Goal: Information Seeking & Learning: Learn about a topic

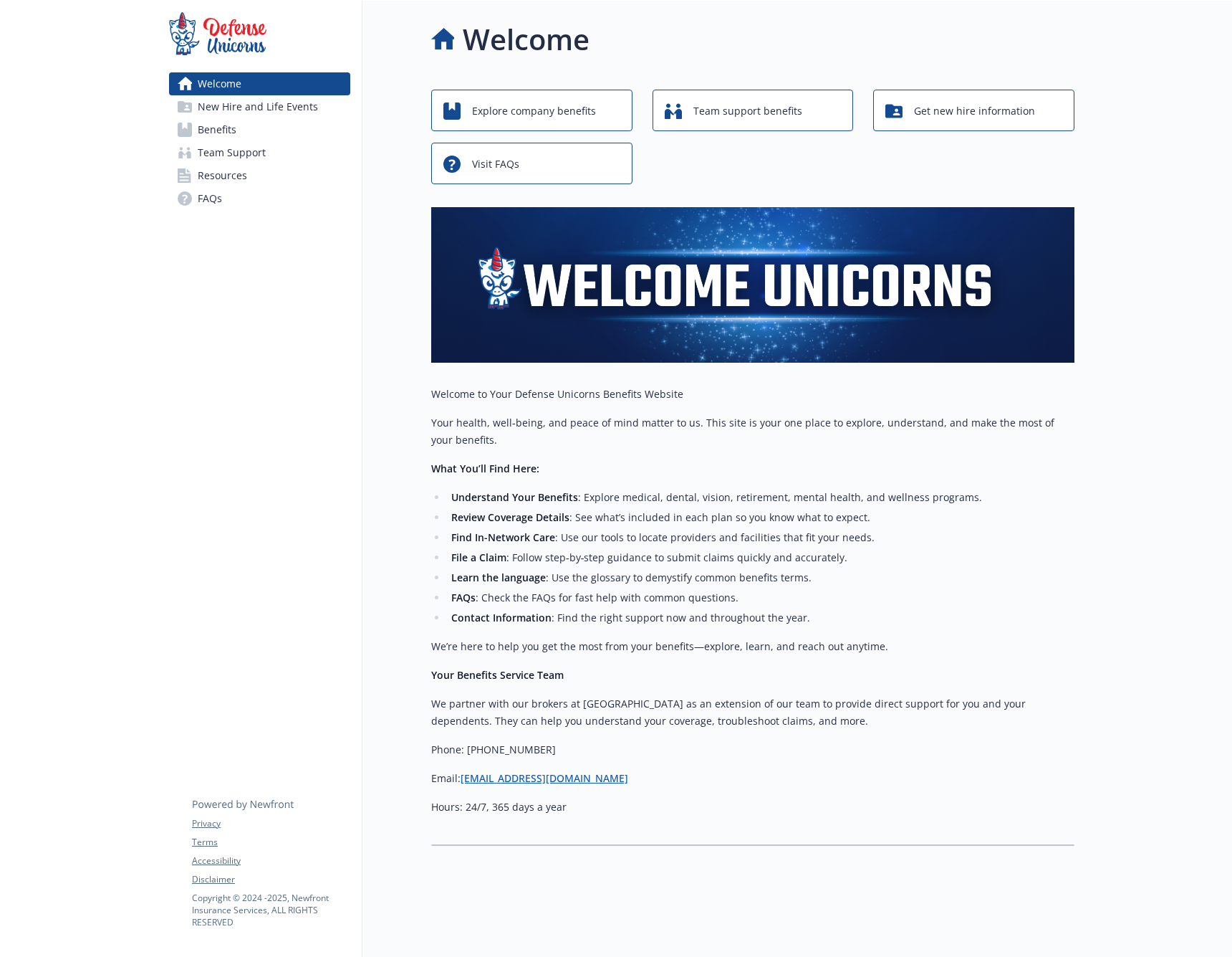
click at [966, 51] on div "Welcome" at bounding box center [752, 39] width 643 height 43
click at [501, 120] on span "Explore company benefits" at bounding box center [534, 111] width 124 height 27
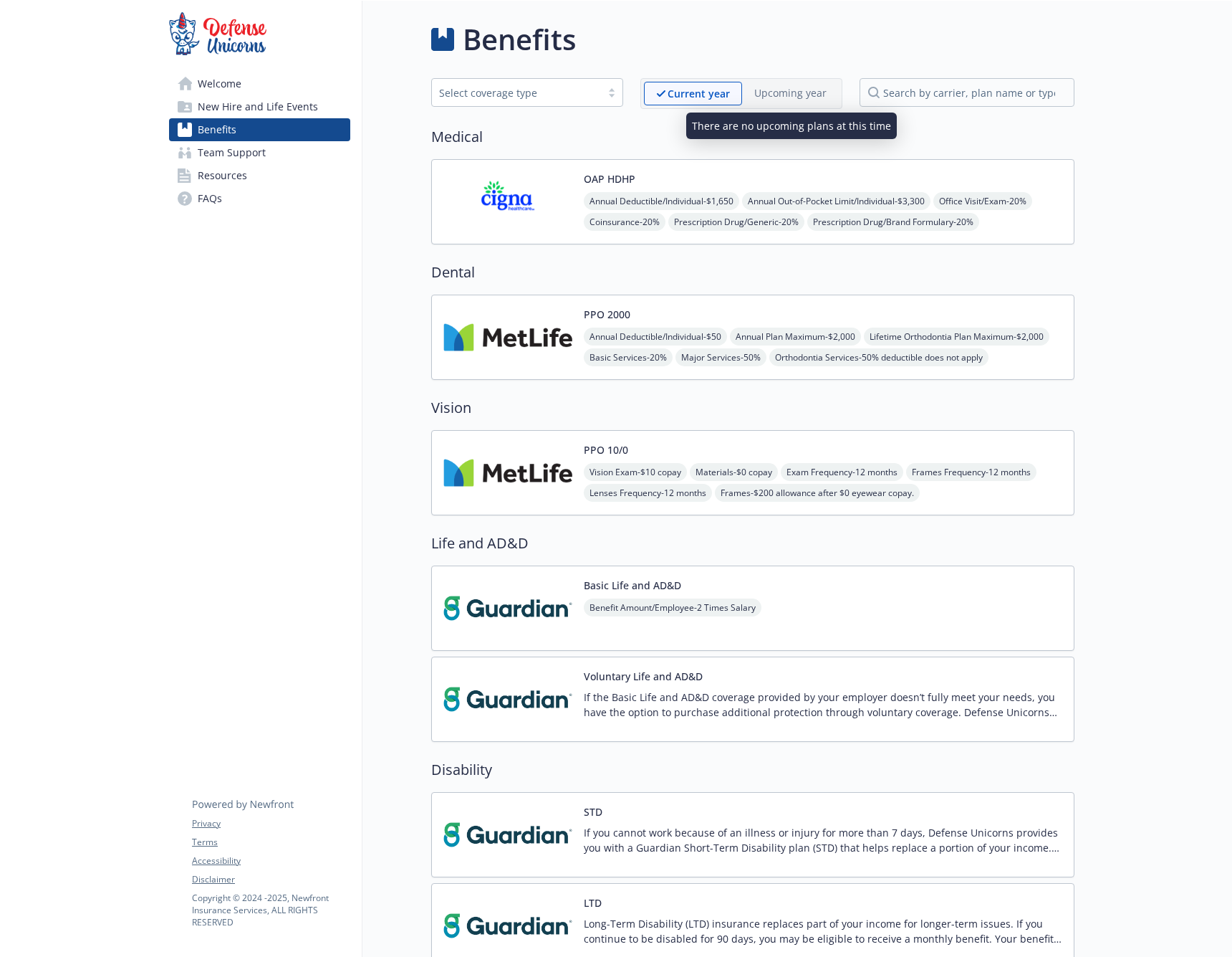
click at [800, 88] on p "Upcoming year" at bounding box center [790, 92] width 73 height 15
click at [227, 159] on span "Team Support" at bounding box center [231, 152] width 68 height 23
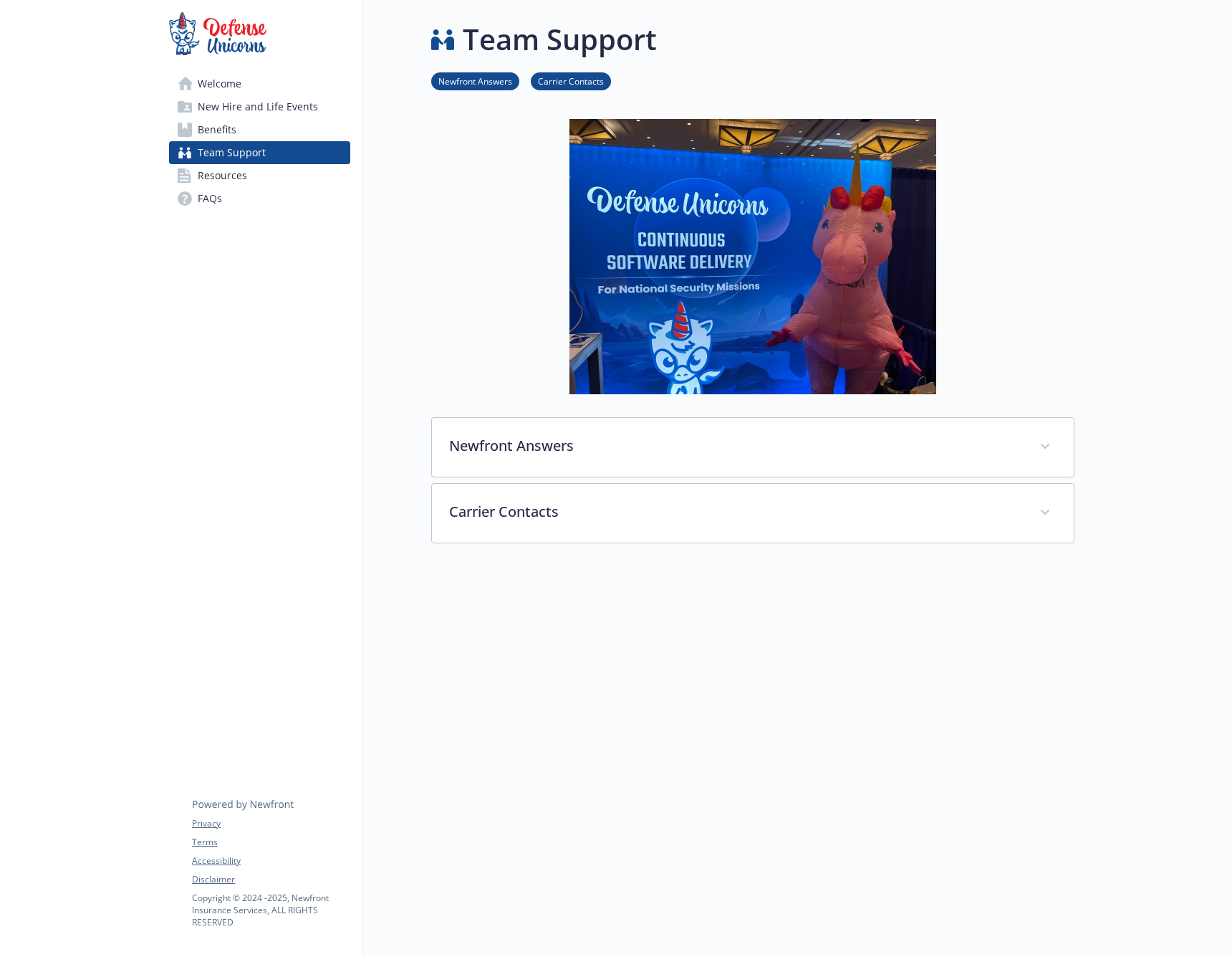
click at [225, 172] on span "Resources" at bounding box center [222, 175] width 50 height 23
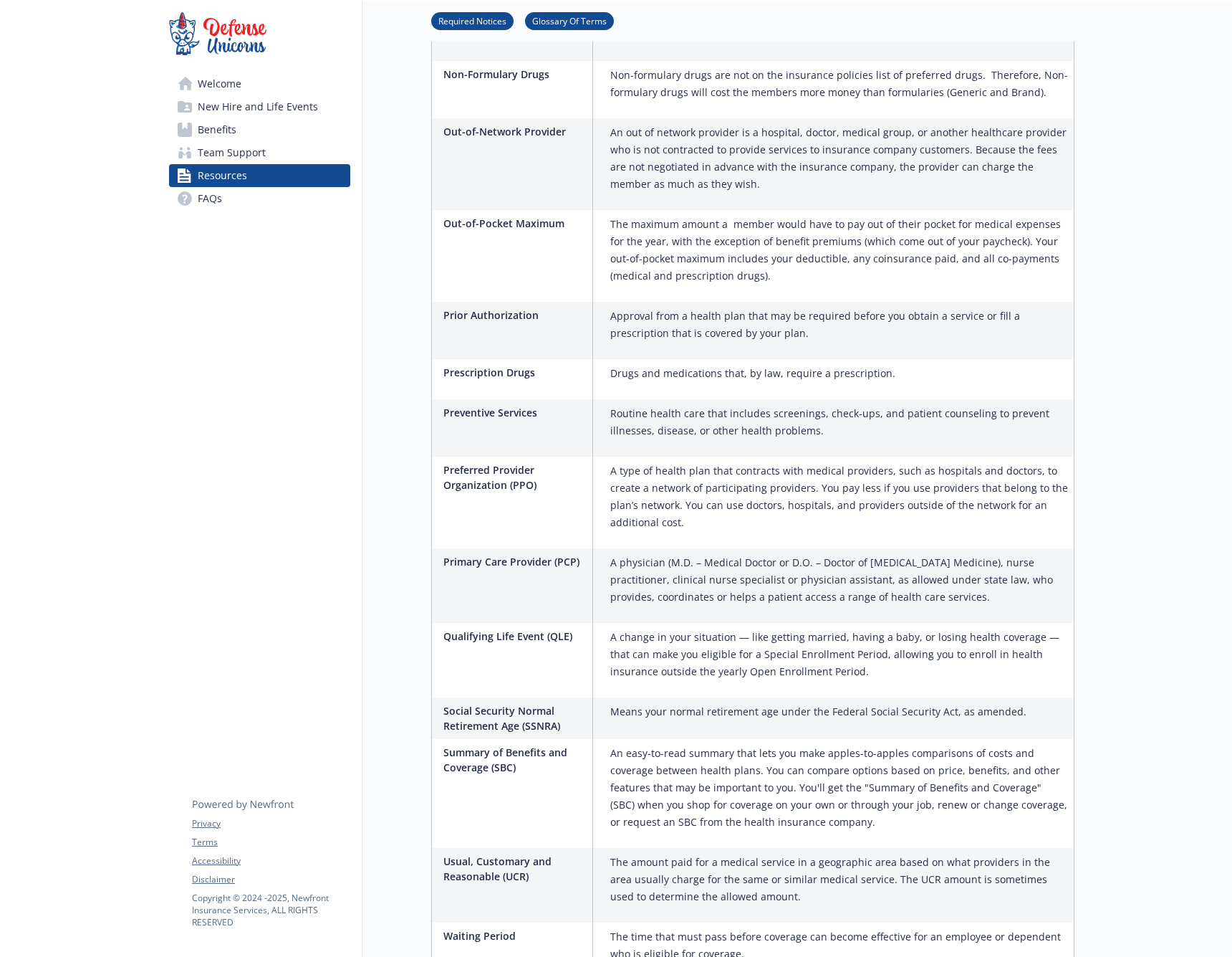
scroll to position [1835, 0]
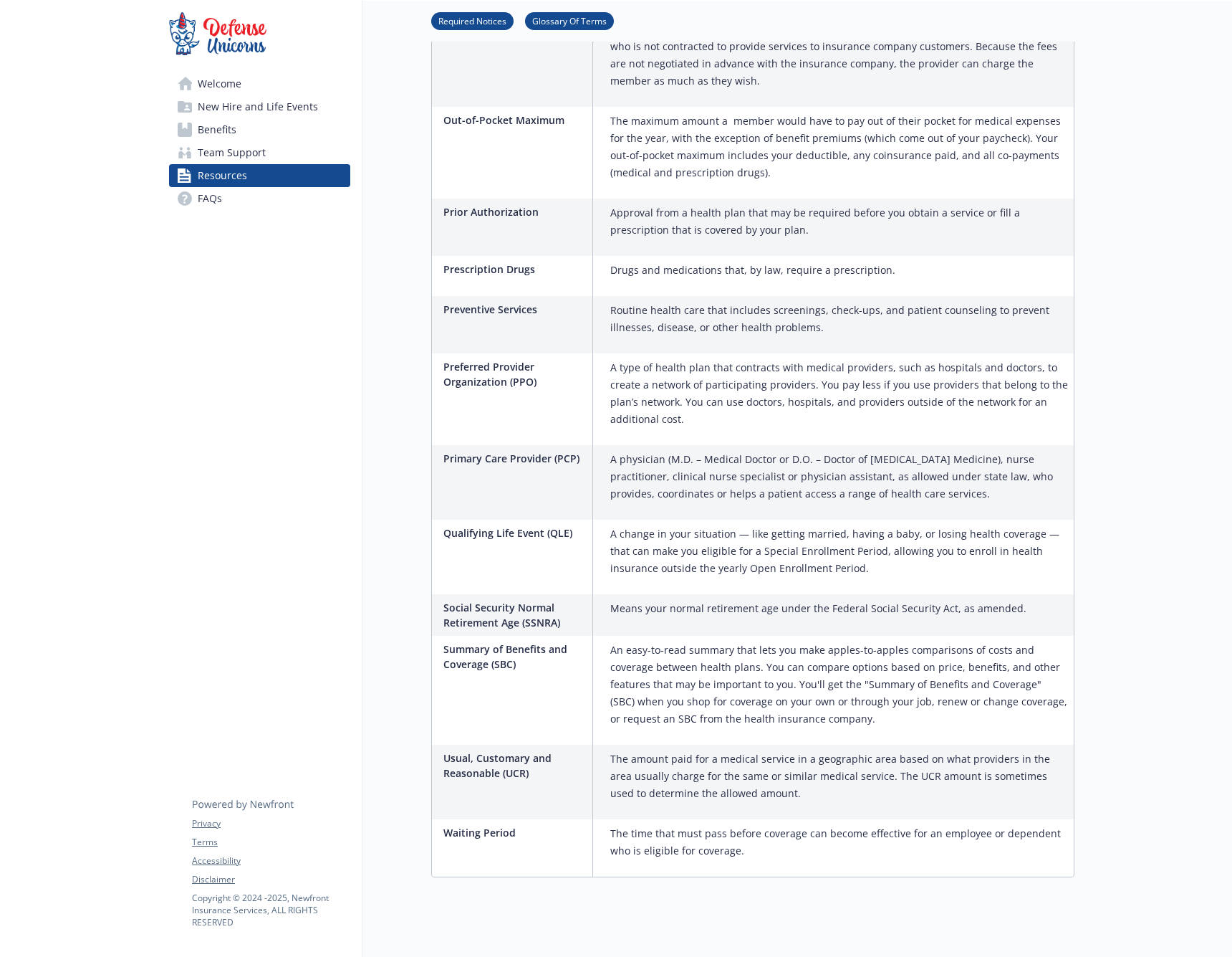
click at [202, 196] on span "FAQs" at bounding box center [209, 198] width 24 height 23
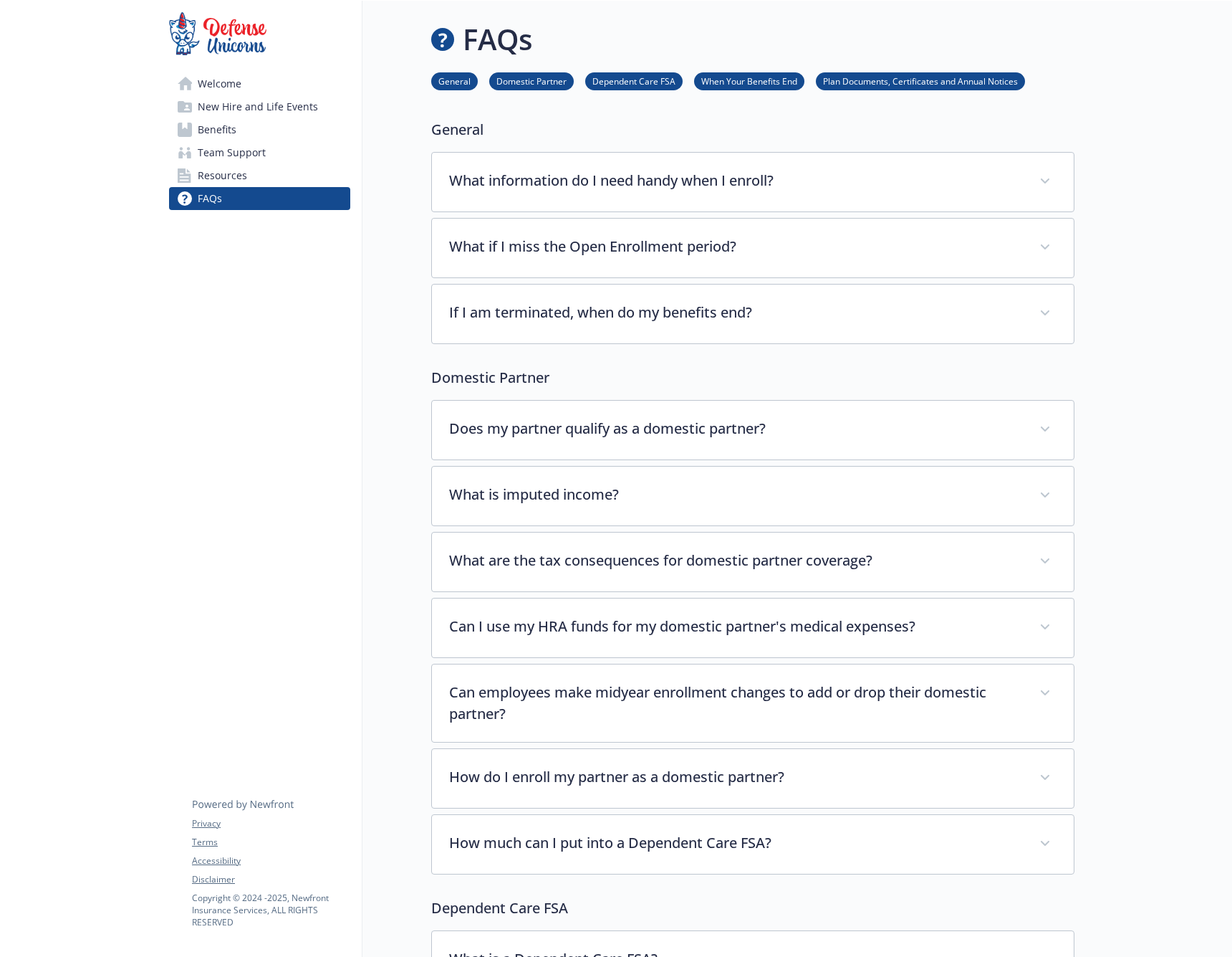
click at [224, 83] on span "Welcome" at bounding box center [219, 84] width 44 height 23
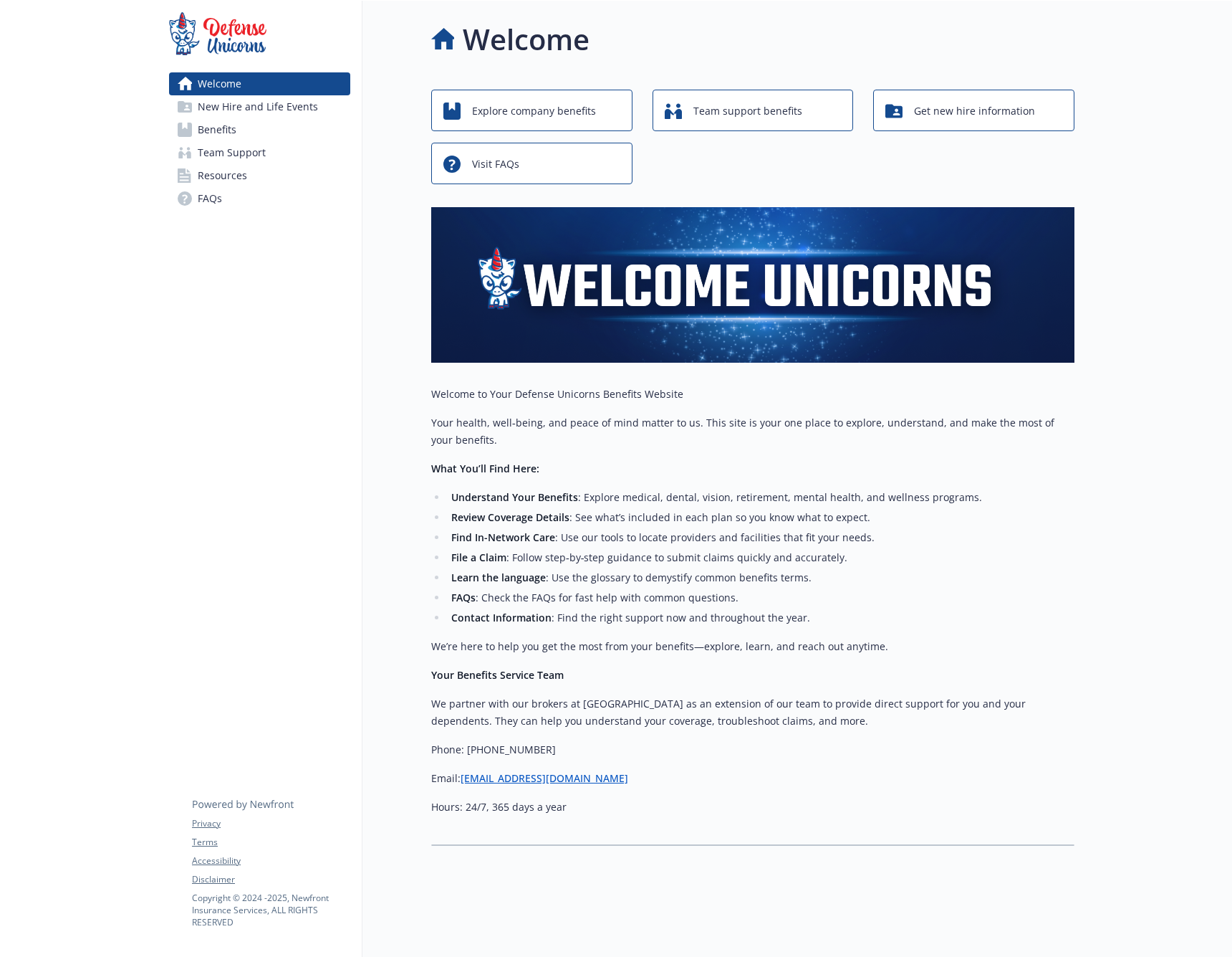
click at [723, 116] on span "Team support benefits" at bounding box center [747, 111] width 109 height 27
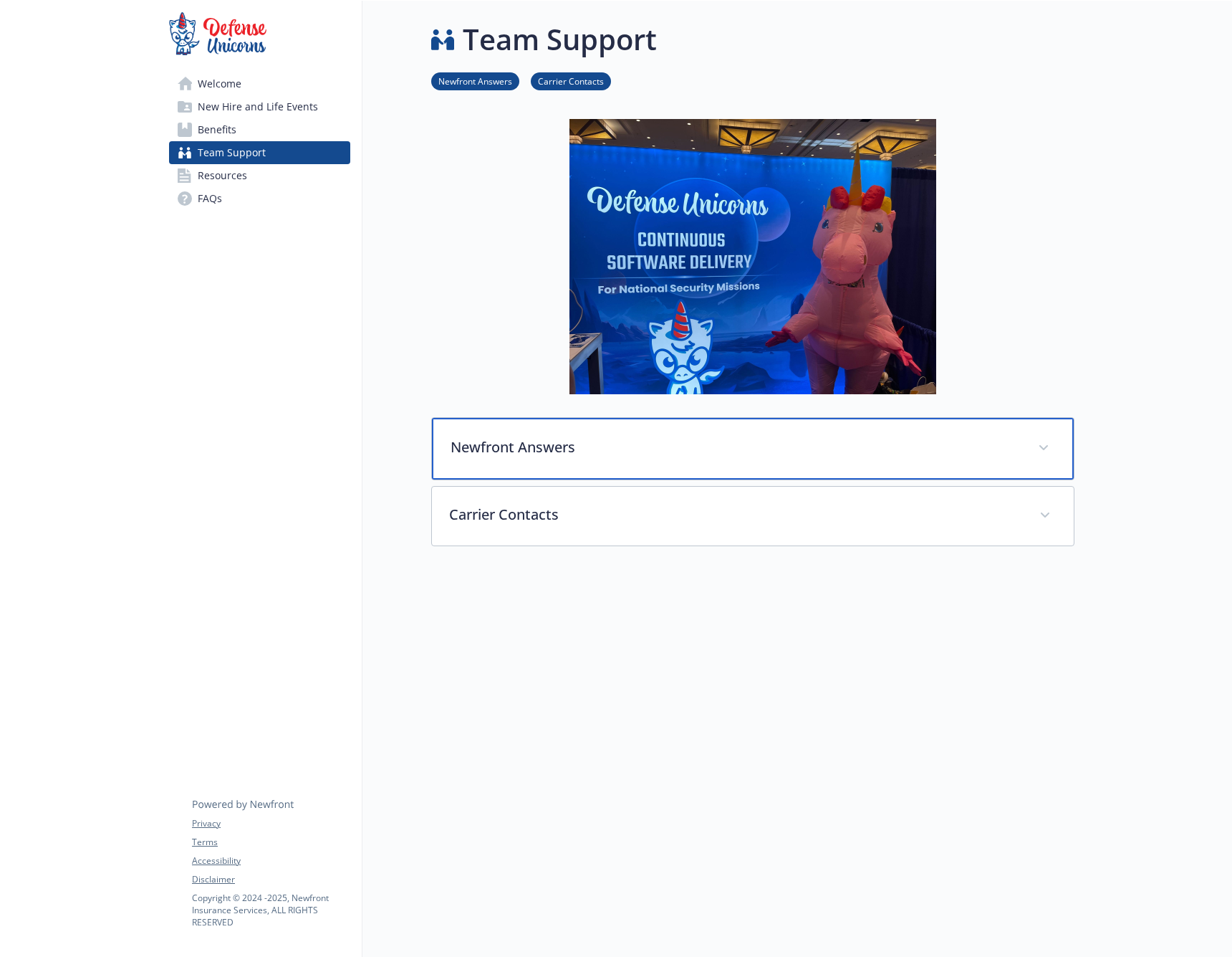
click at [1048, 454] on span at bounding box center [1043, 447] width 23 height 23
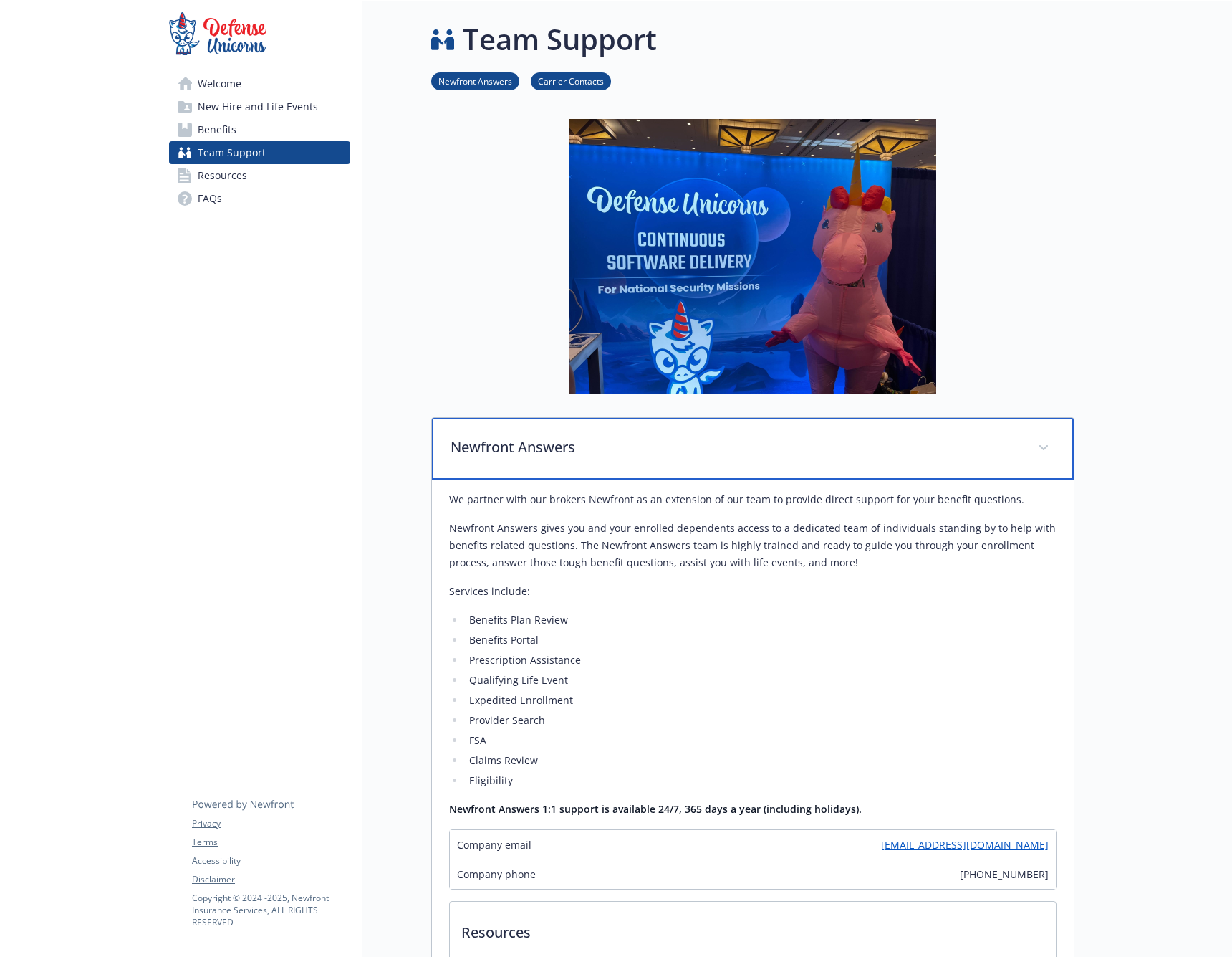
click at [1048, 454] on span at bounding box center [1043, 447] width 23 height 23
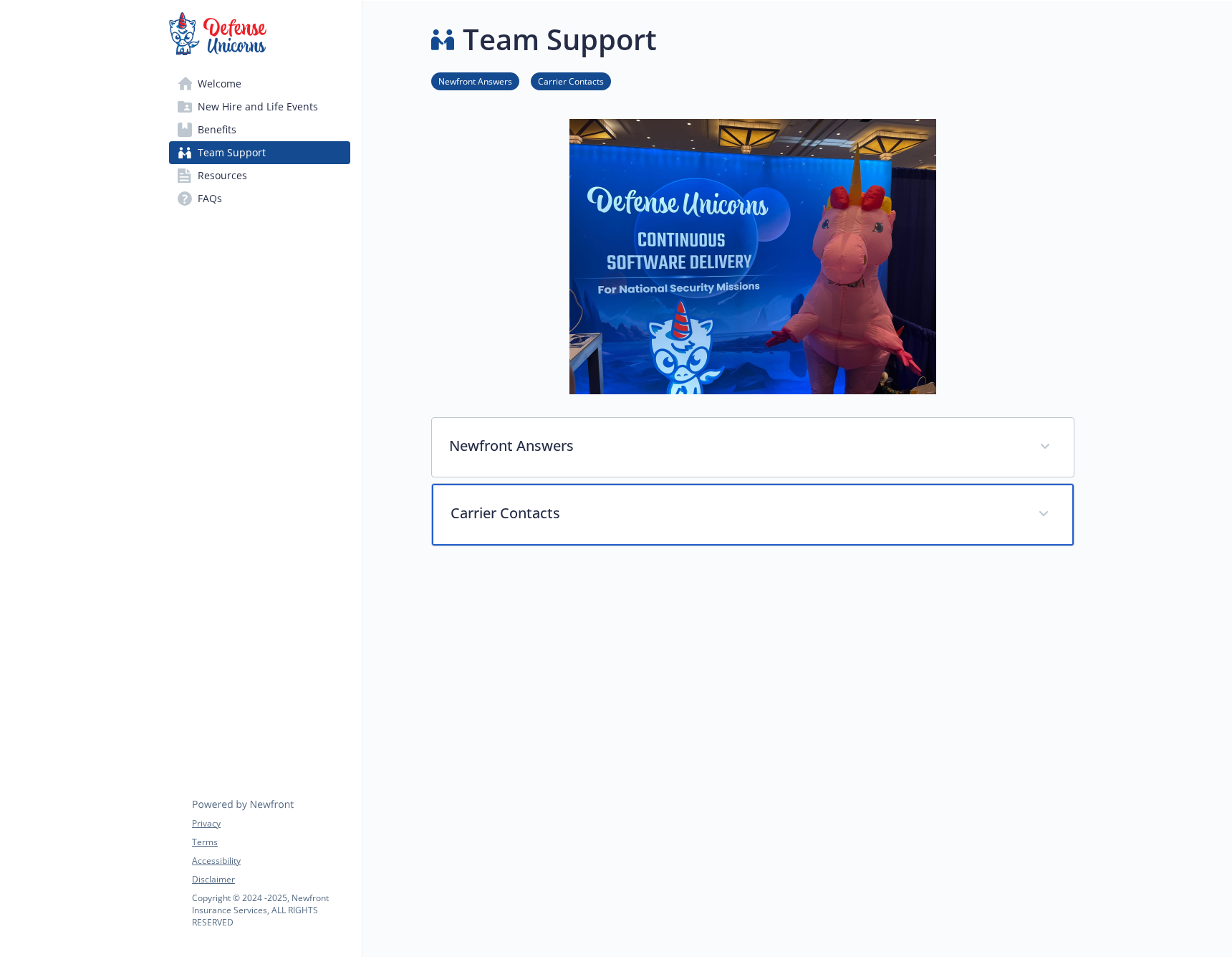
click at [1043, 509] on span at bounding box center [1043, 513] width 23 height 23
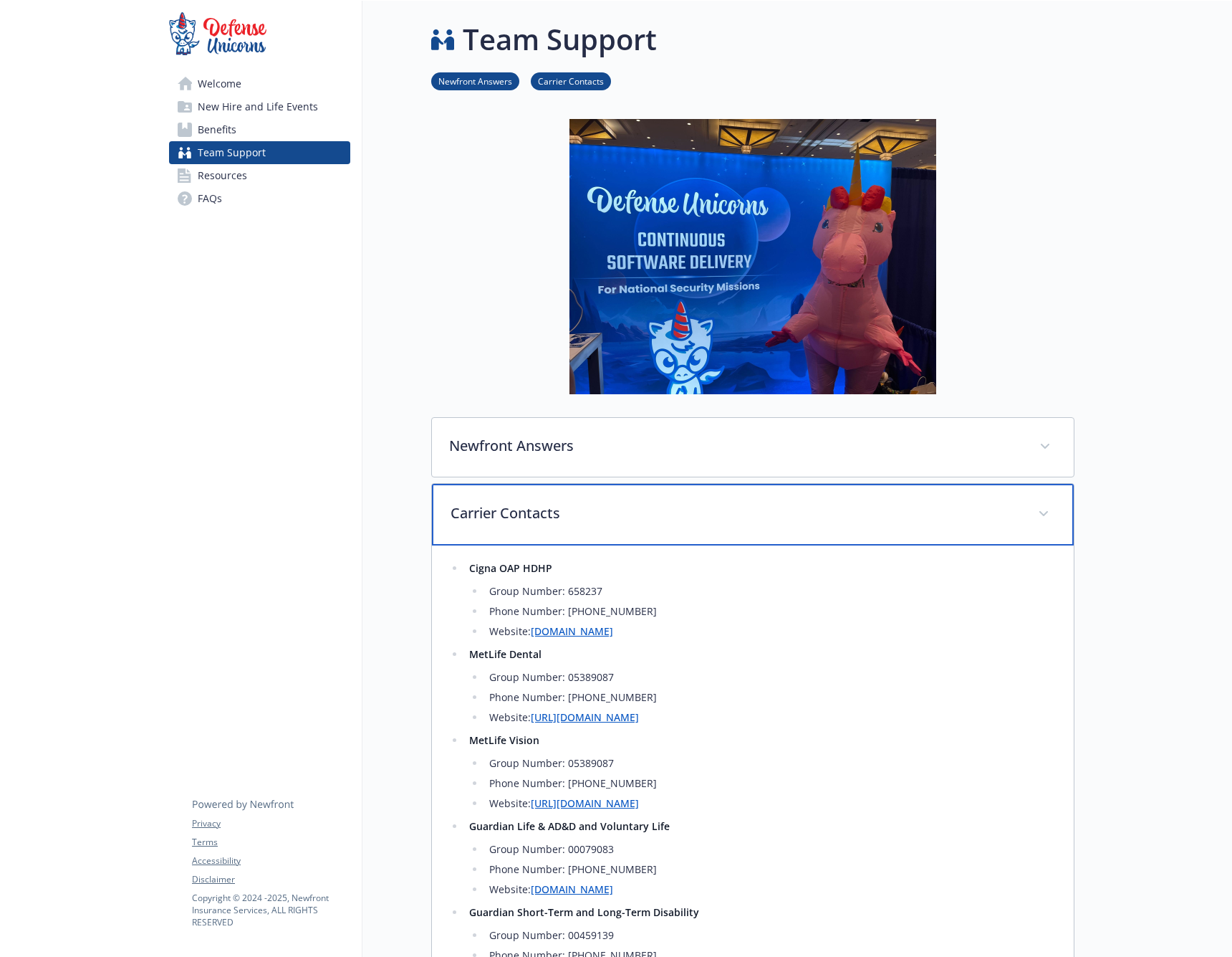
click at [1038, 510] on span at bounding box center [1043, 513] width 23 height 23
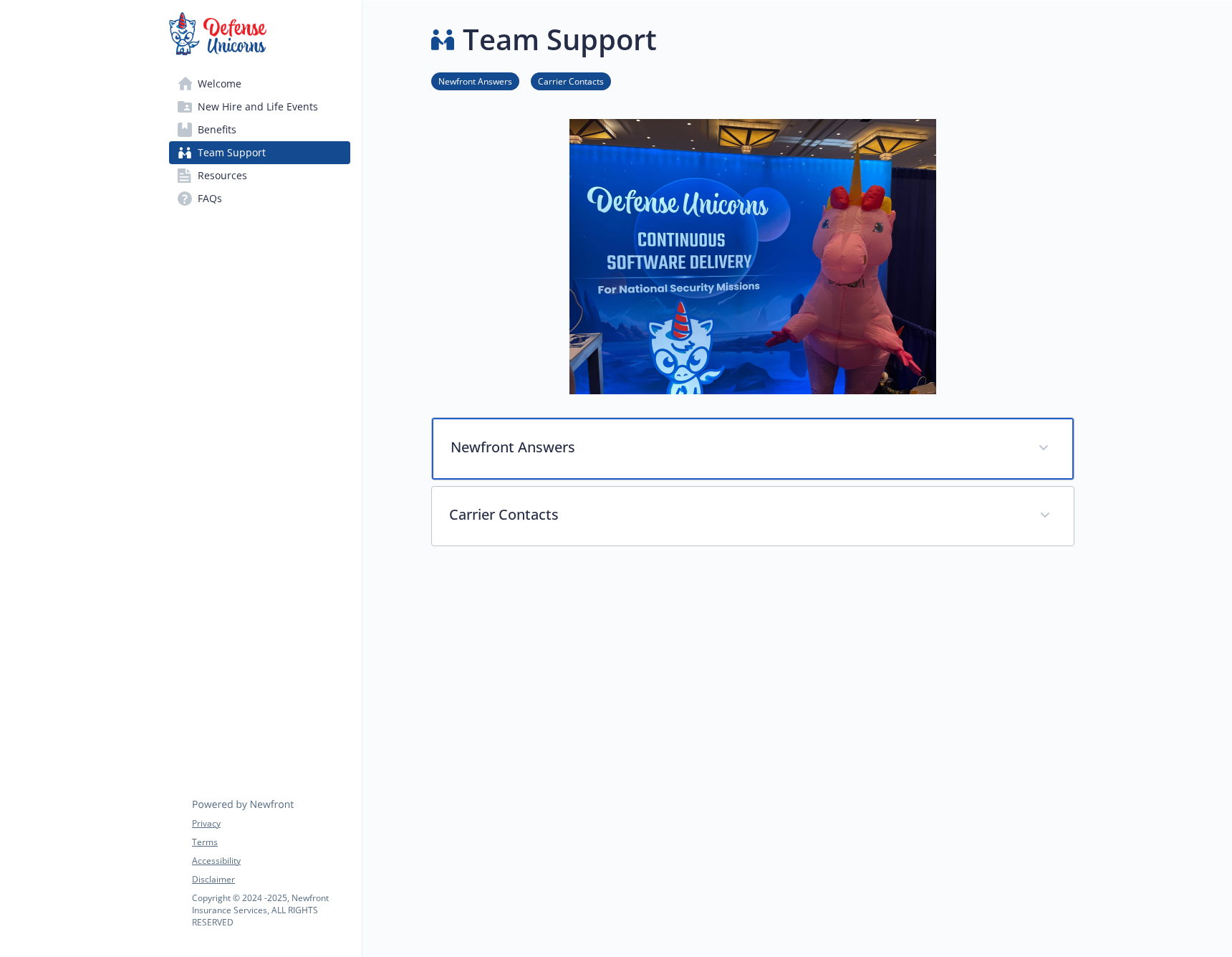
click at [1038, 451] on span at bounding box center [1043, 447] width 23 height 23
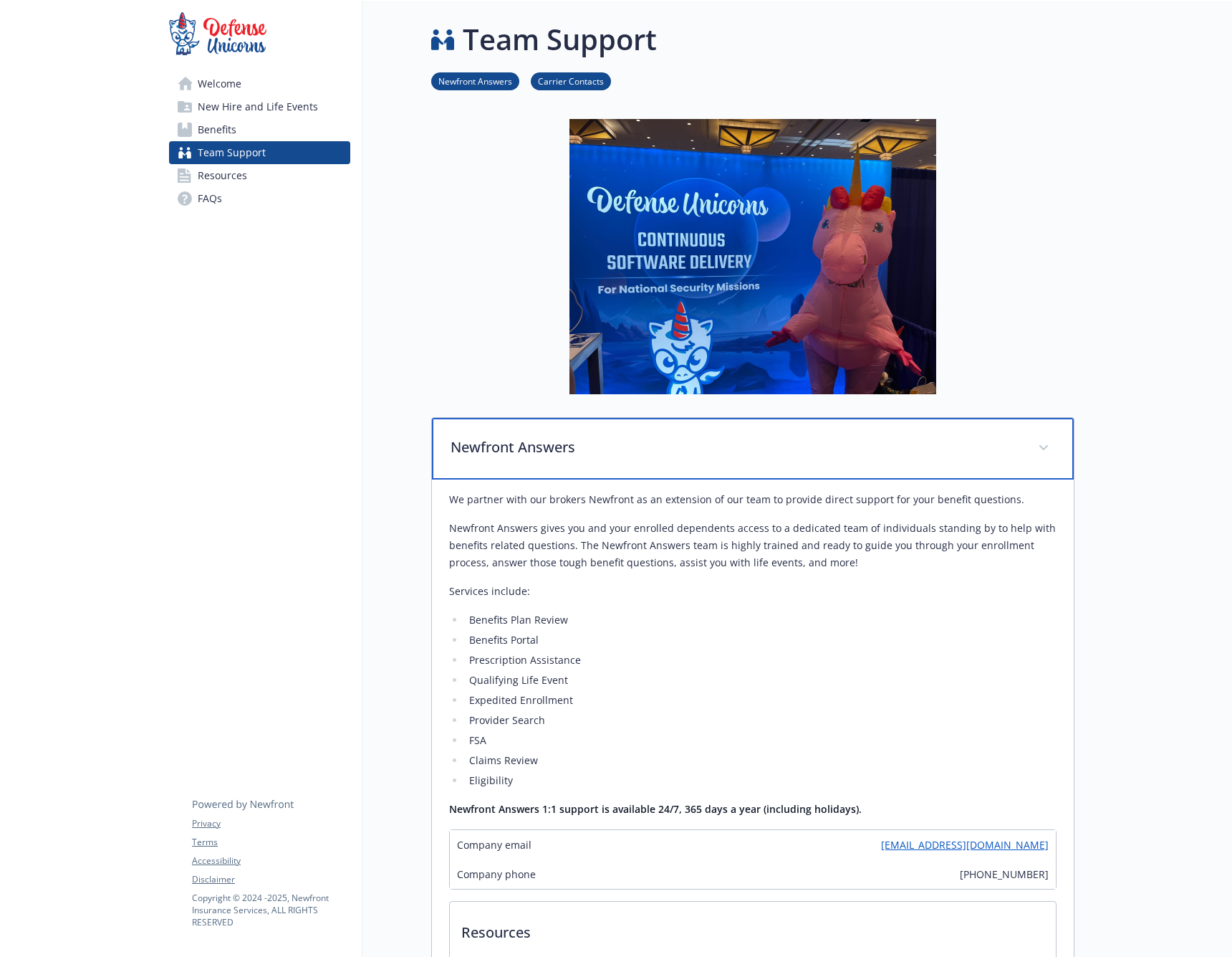
click at [1041, 445] on span at bounding box center [1043, 447] width 23 height 23
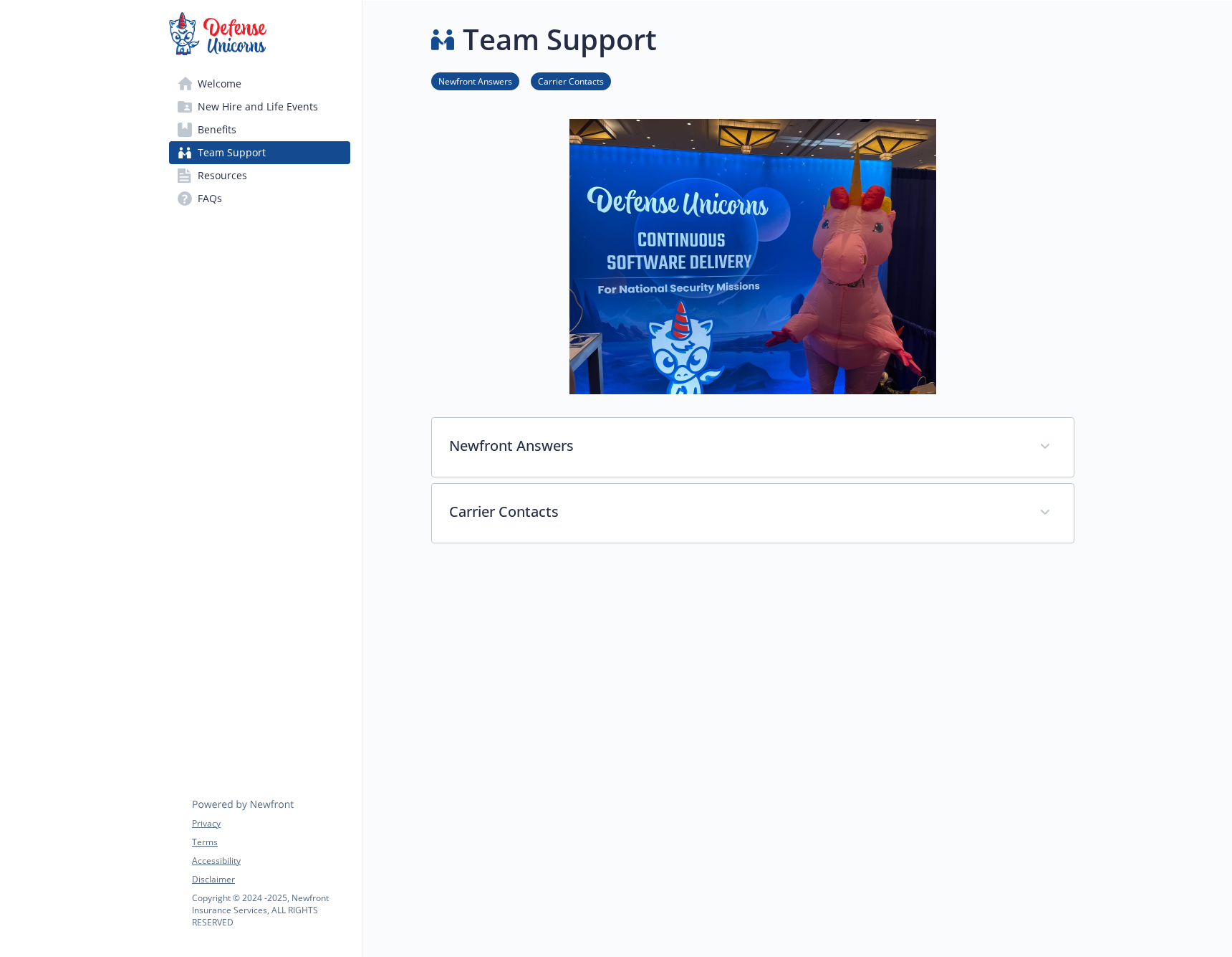
click at [255, 174] on link "Resources" at bounding box center [259, 175] width 182 height 23
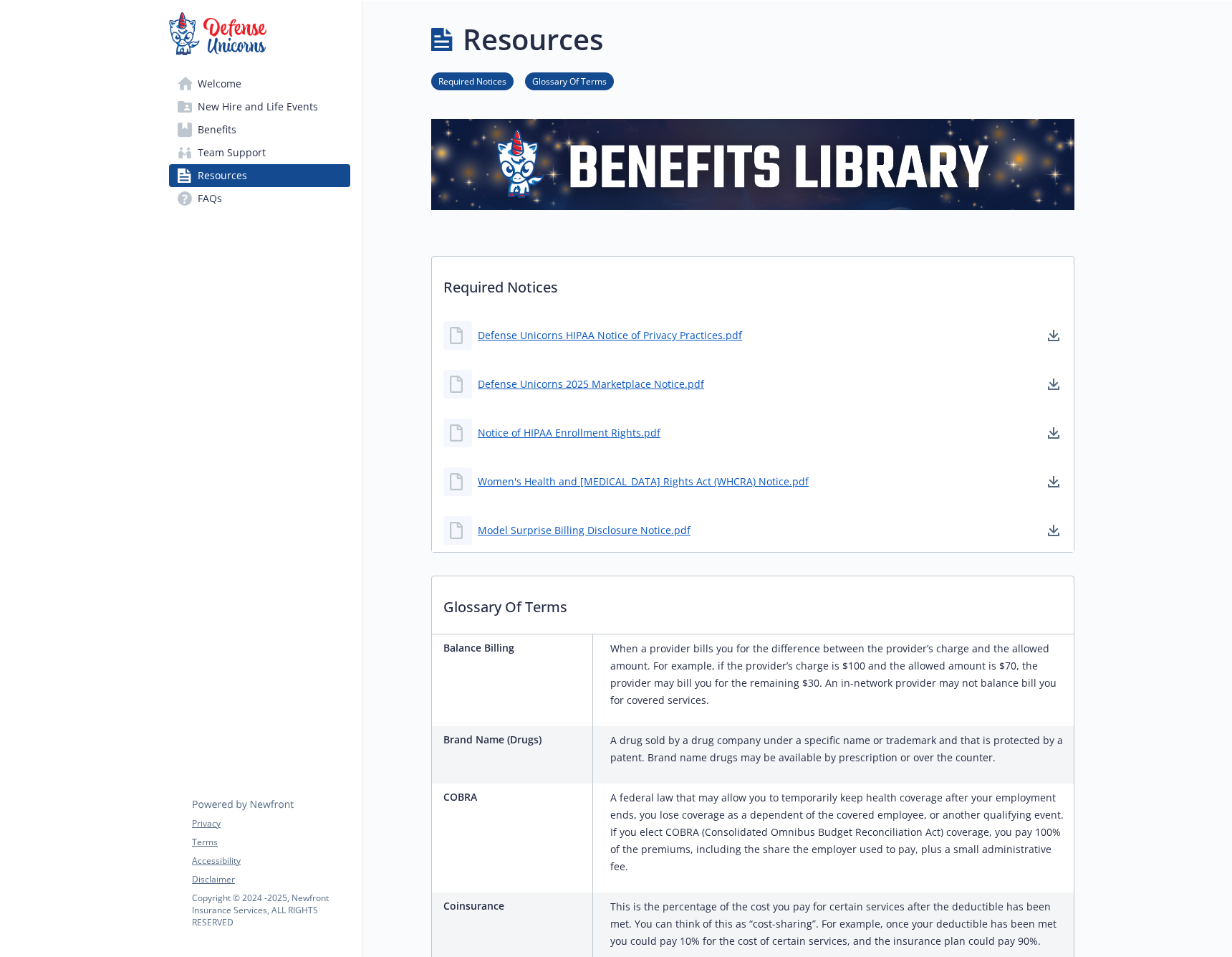
click at [225, 133] on span "Benefits" at bounding box center [216, 130] width 39 height 23
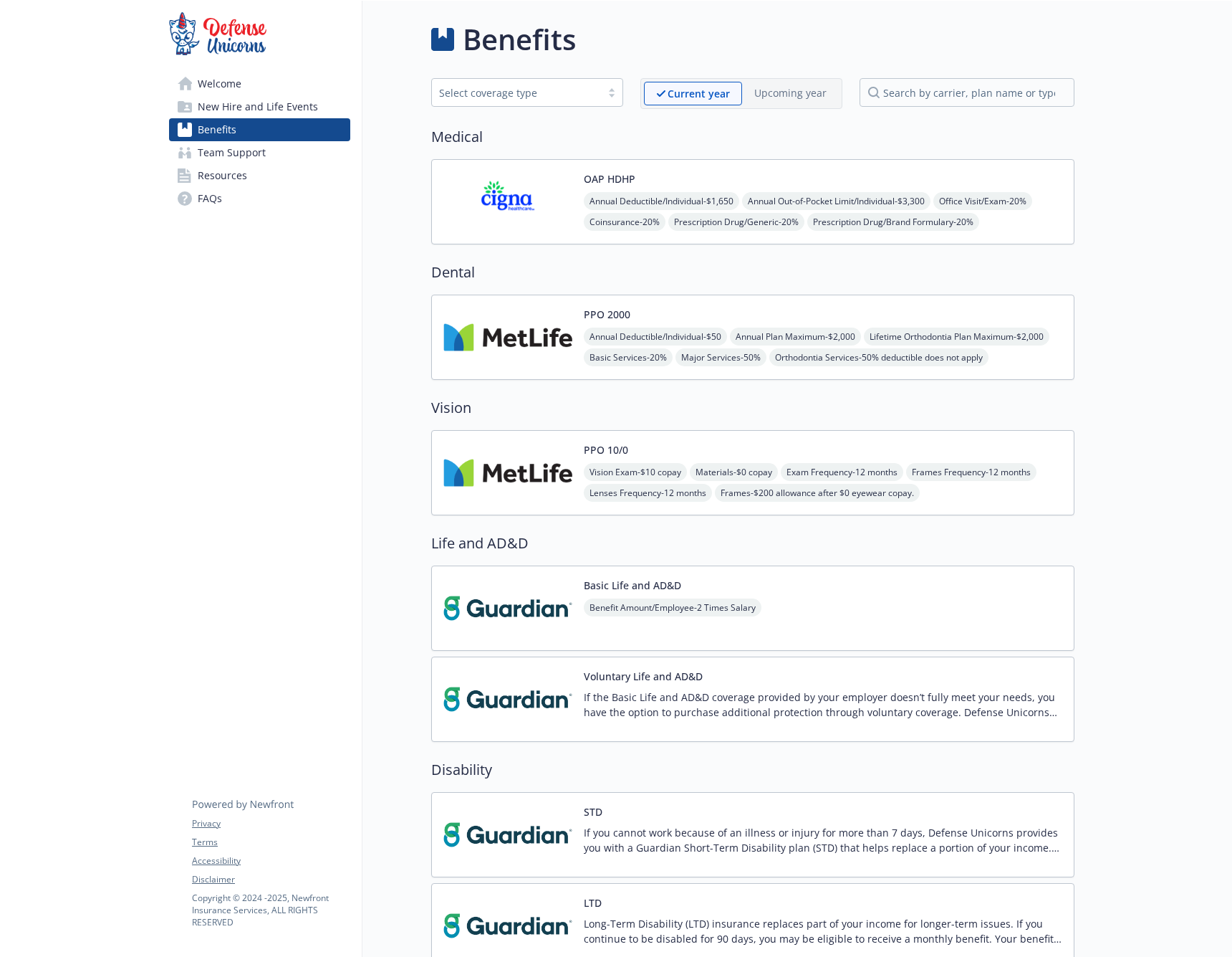
click at [223, 116] on span "New Hire and Life Events" at bounding box center [257, 107] width 121 height 23
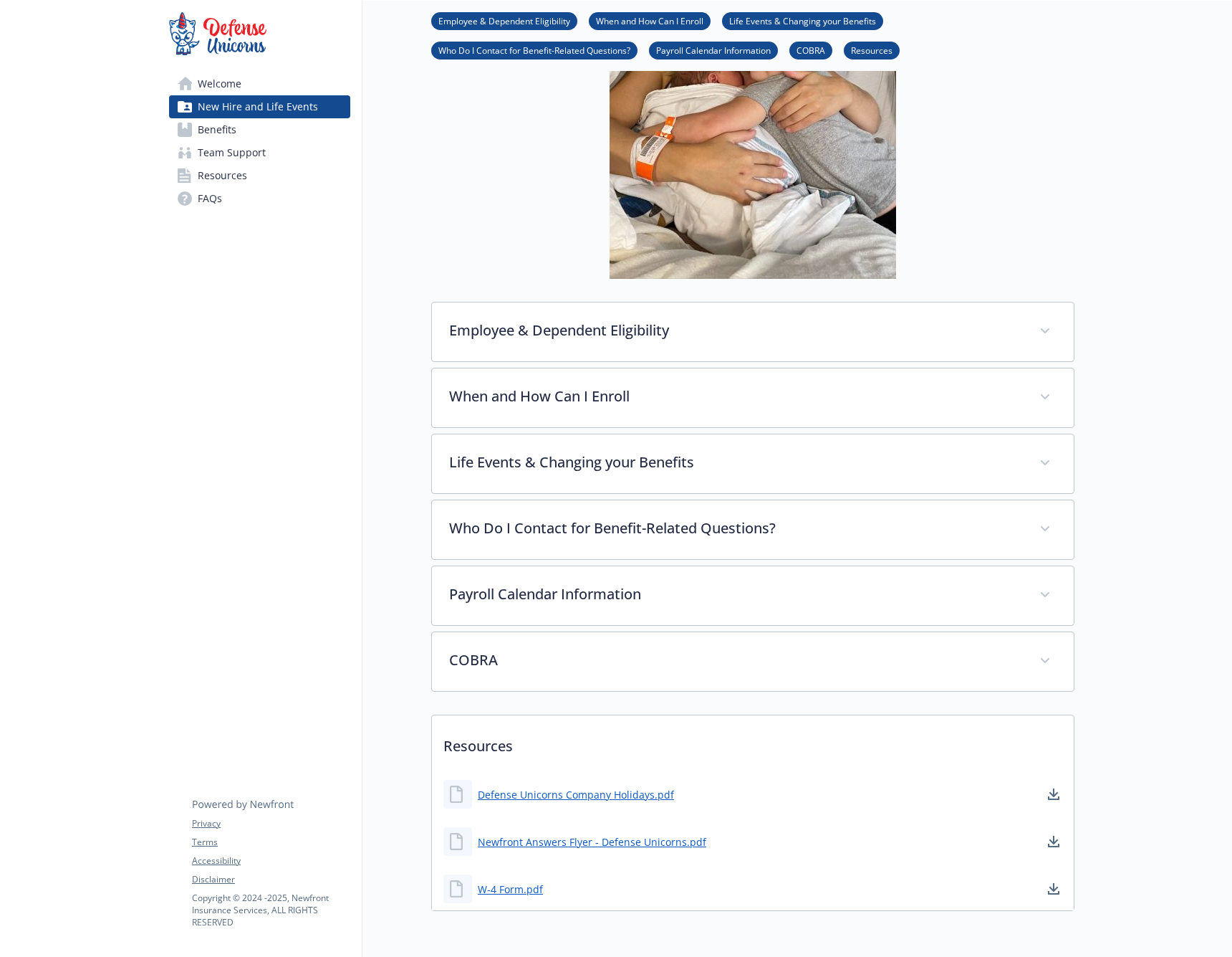
scroll to position [319, 0]
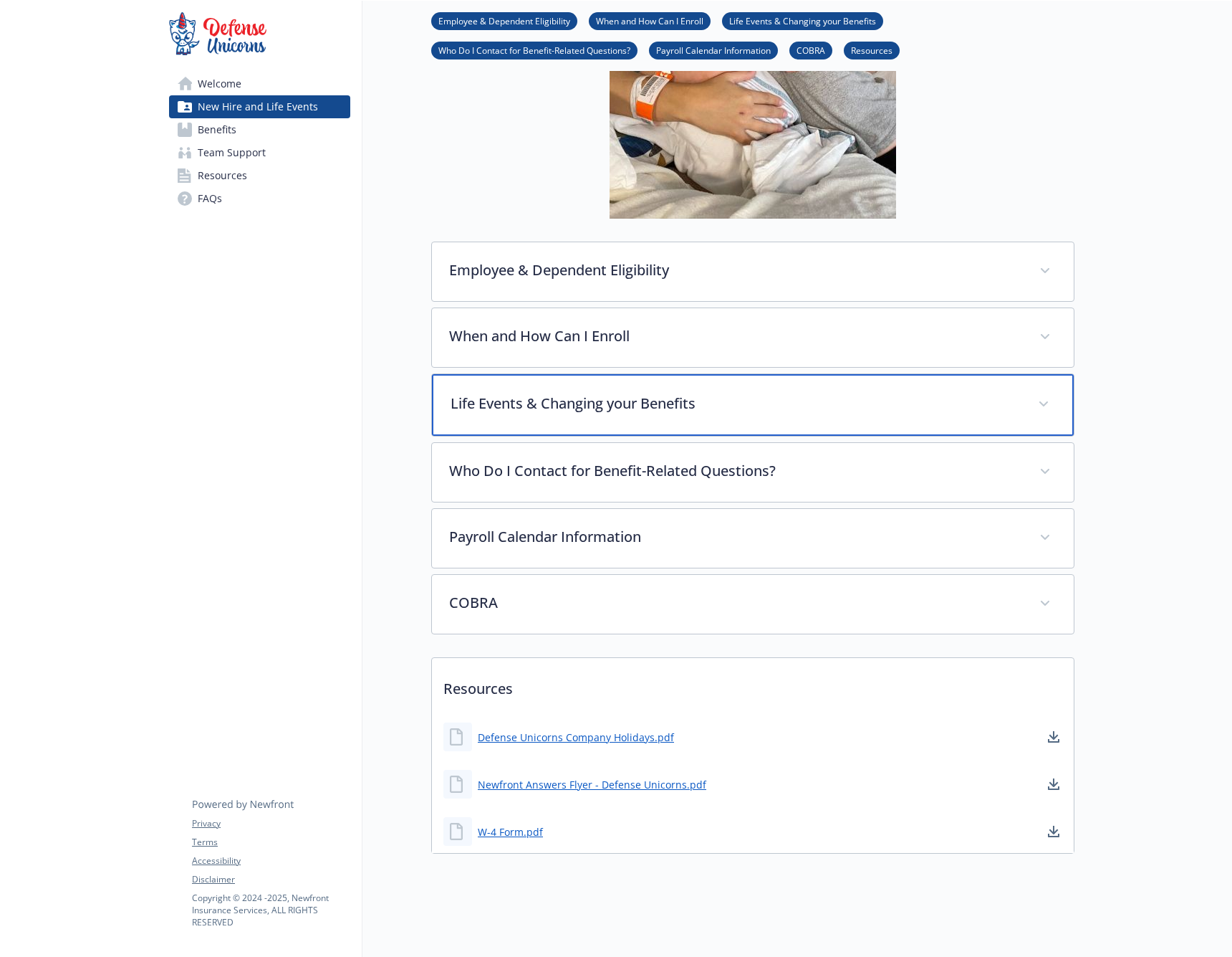
click at [593, 395] on p "Life Events & Changing your Benefits" at bounding box center [736, 404] width 571 height 22
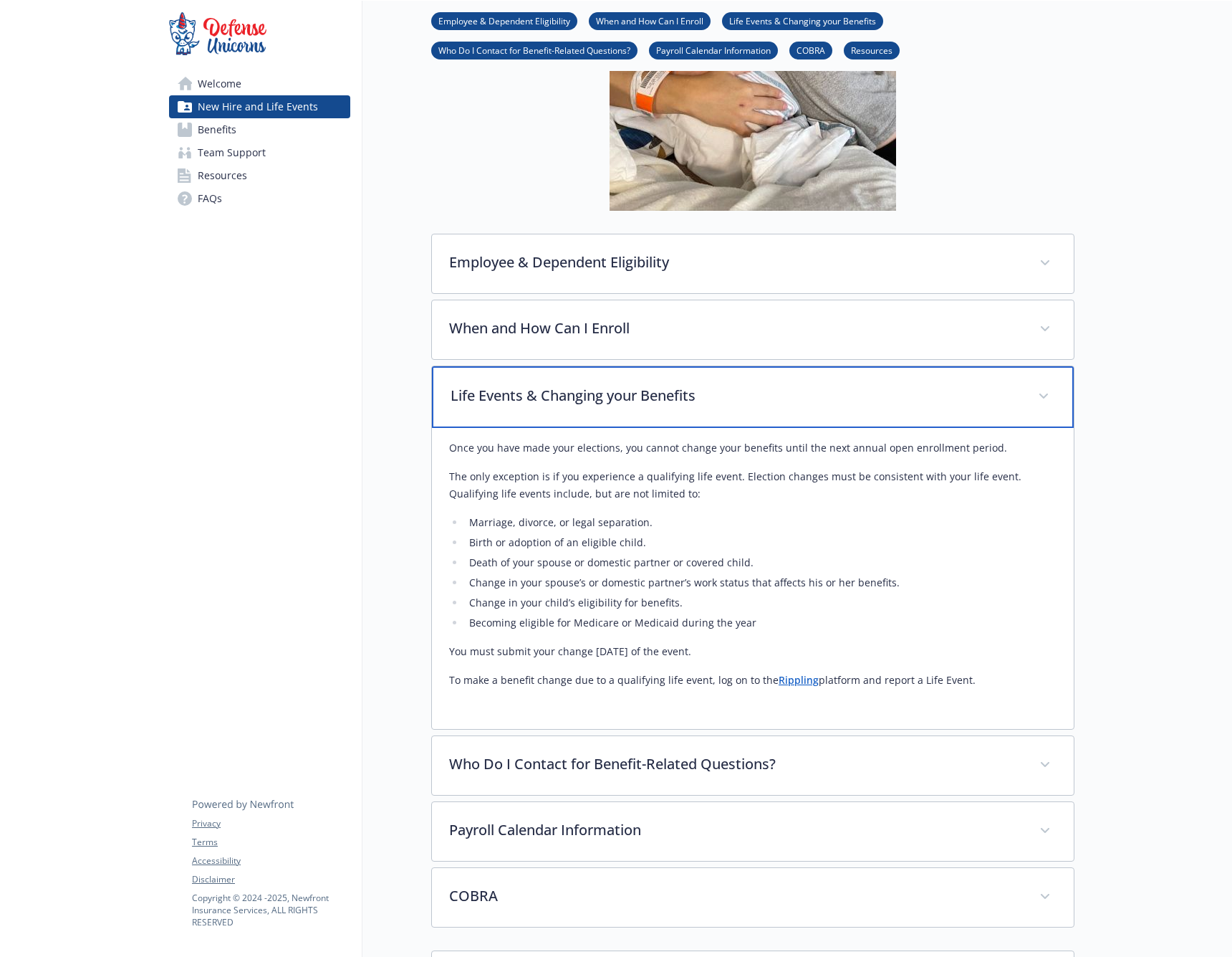
click at [593, 395] on p "Life Events & Changing your Benefits" at bounding box center [736, 396] width 571 height 22
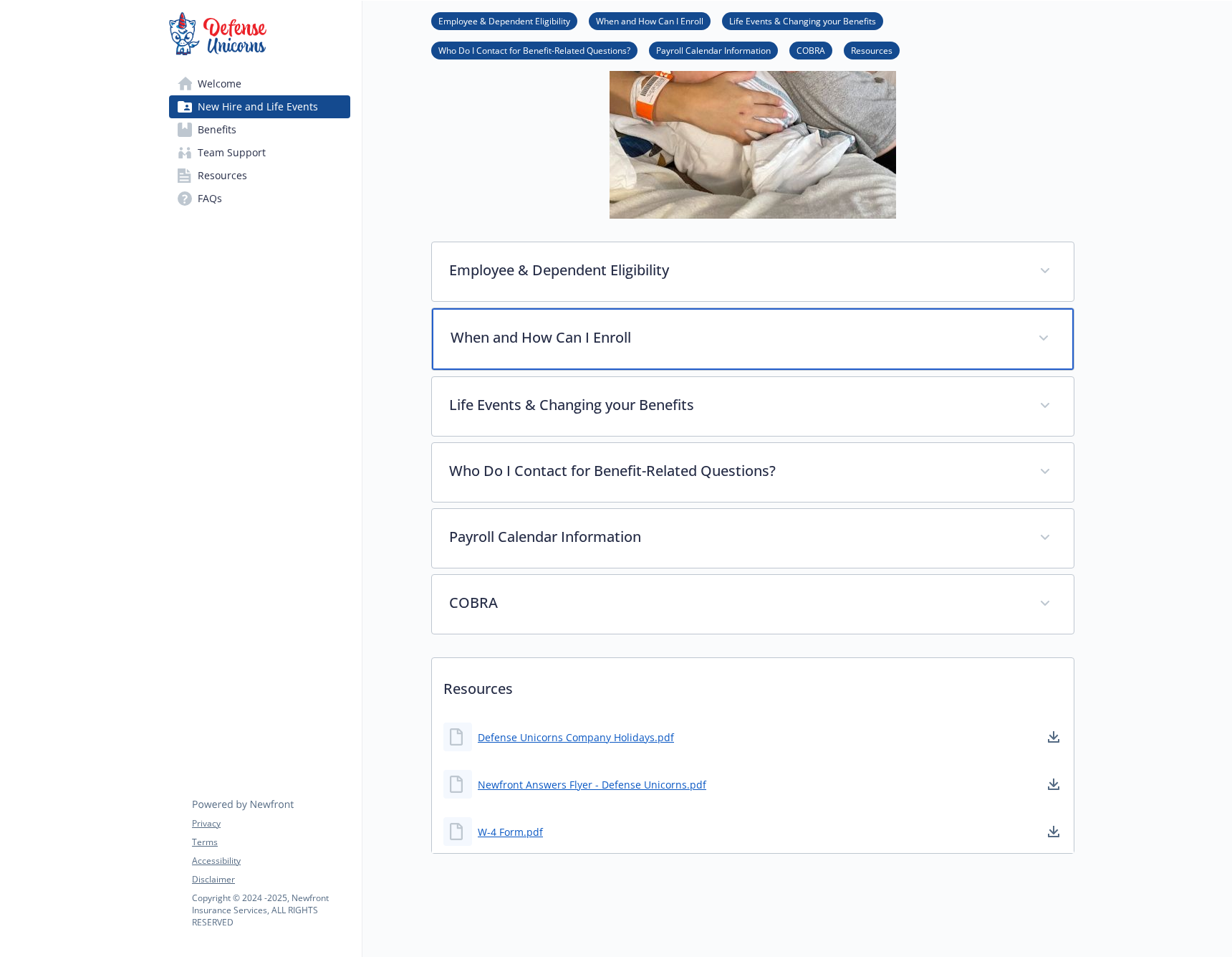
click at [544, 334] on p "When and How Can I Enroll" at bounding box center [736, 338] width 571 height 22
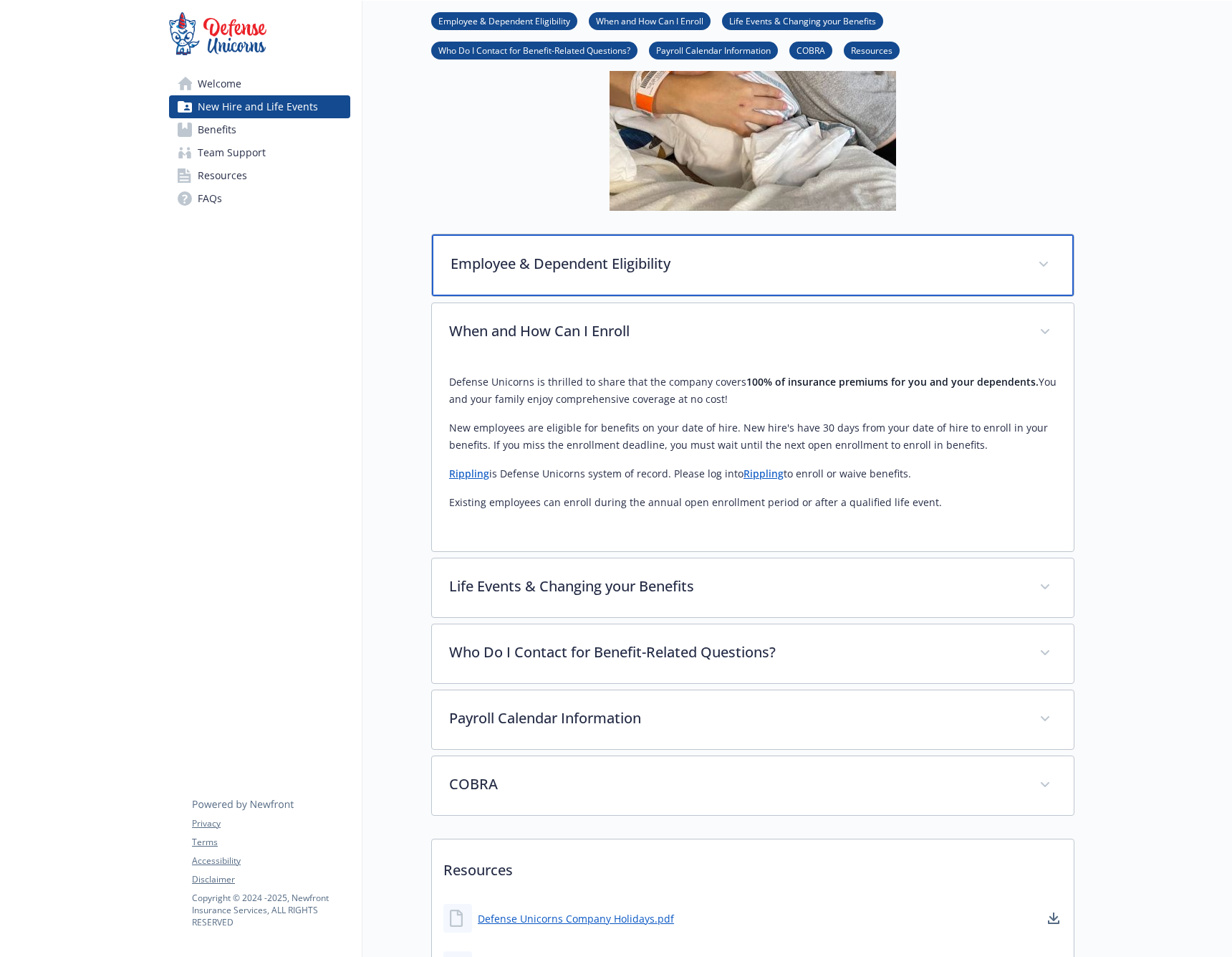
click at [513, 276] on div "Employee & Dependent Eligibility" at bounding box center [753, 265] width 642 height 62
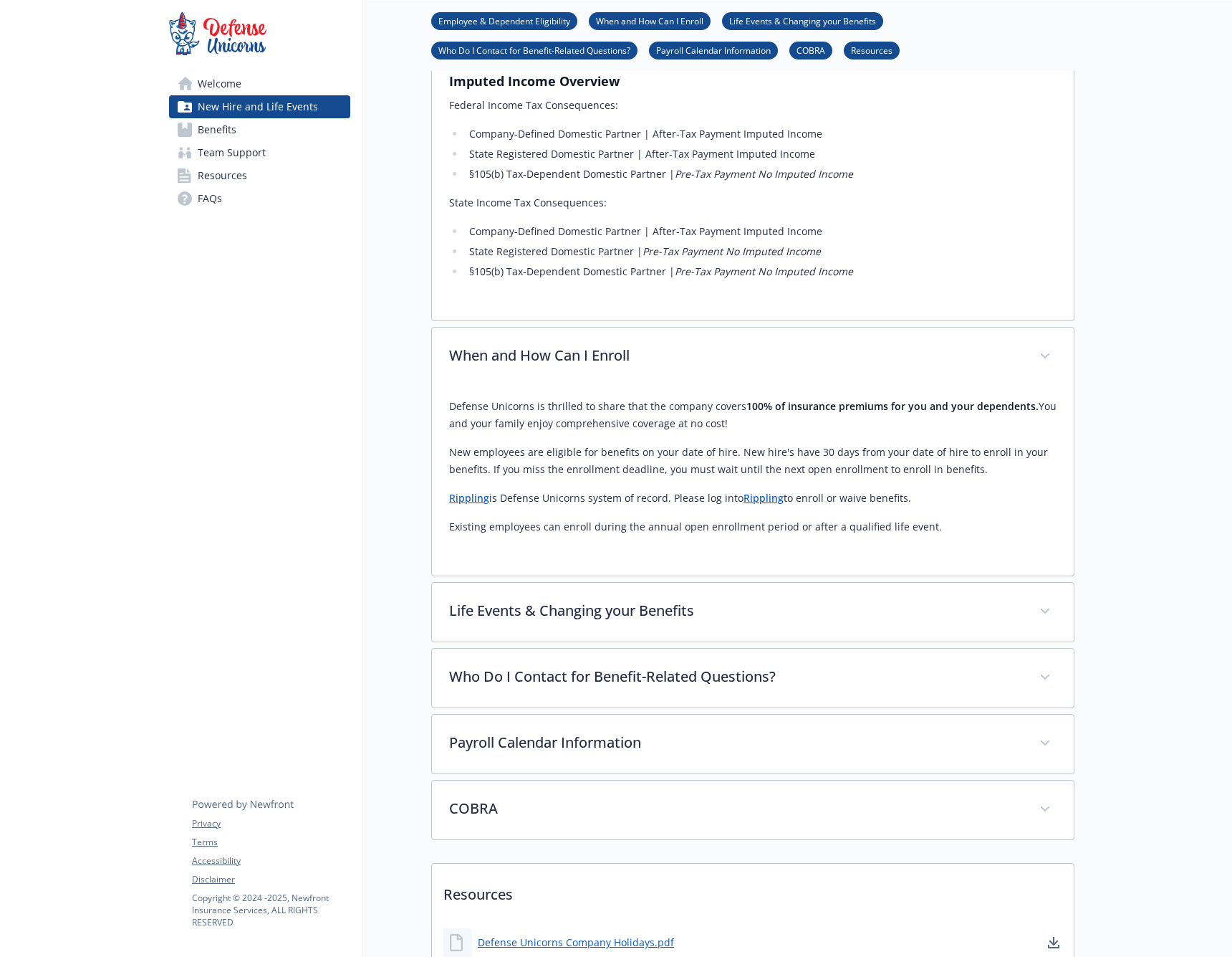
scroll to position [1728, 0]
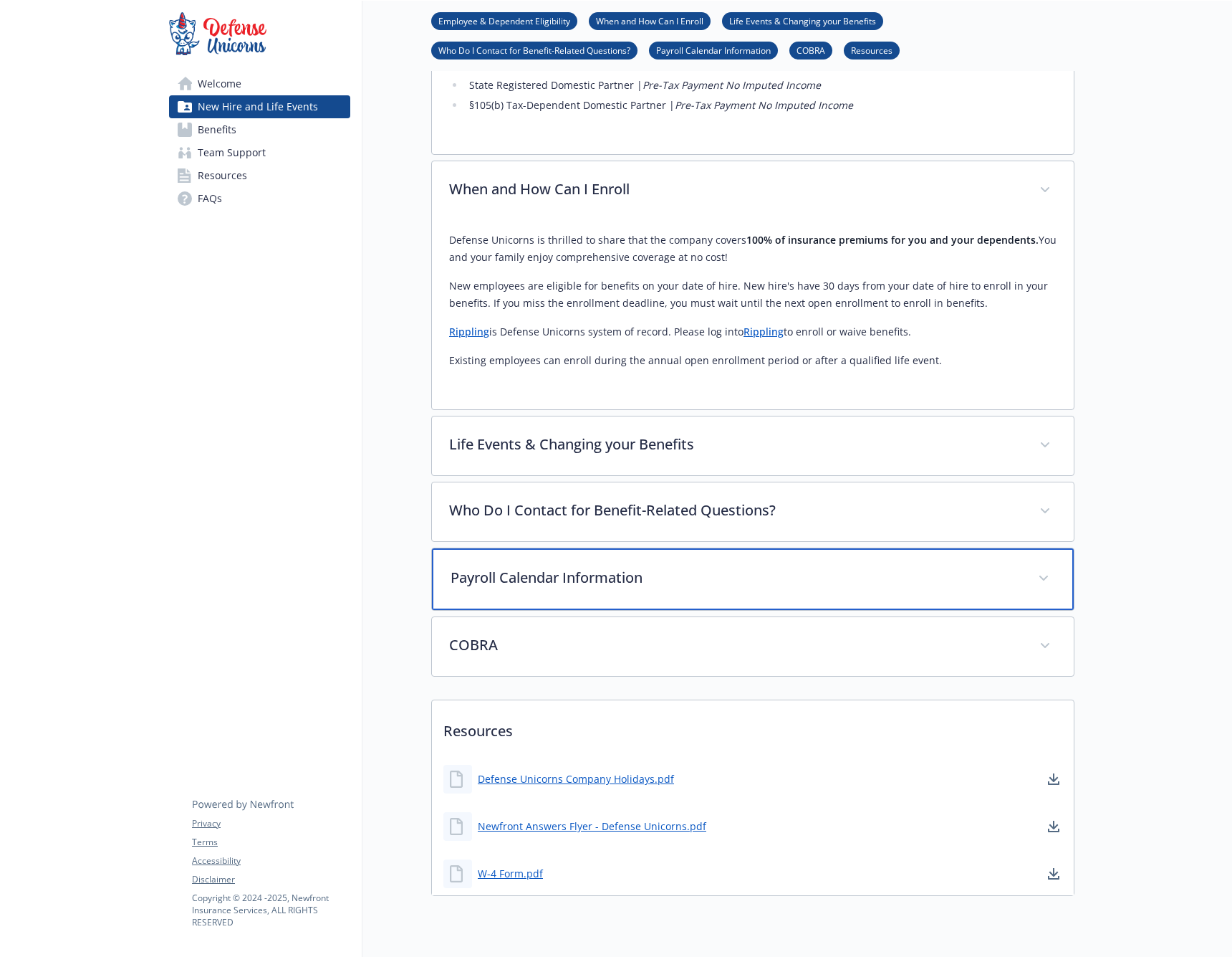
click at [683, 548] on div "Payroll Calendar Information" at bounding box center [753, 579] width 642 height 62
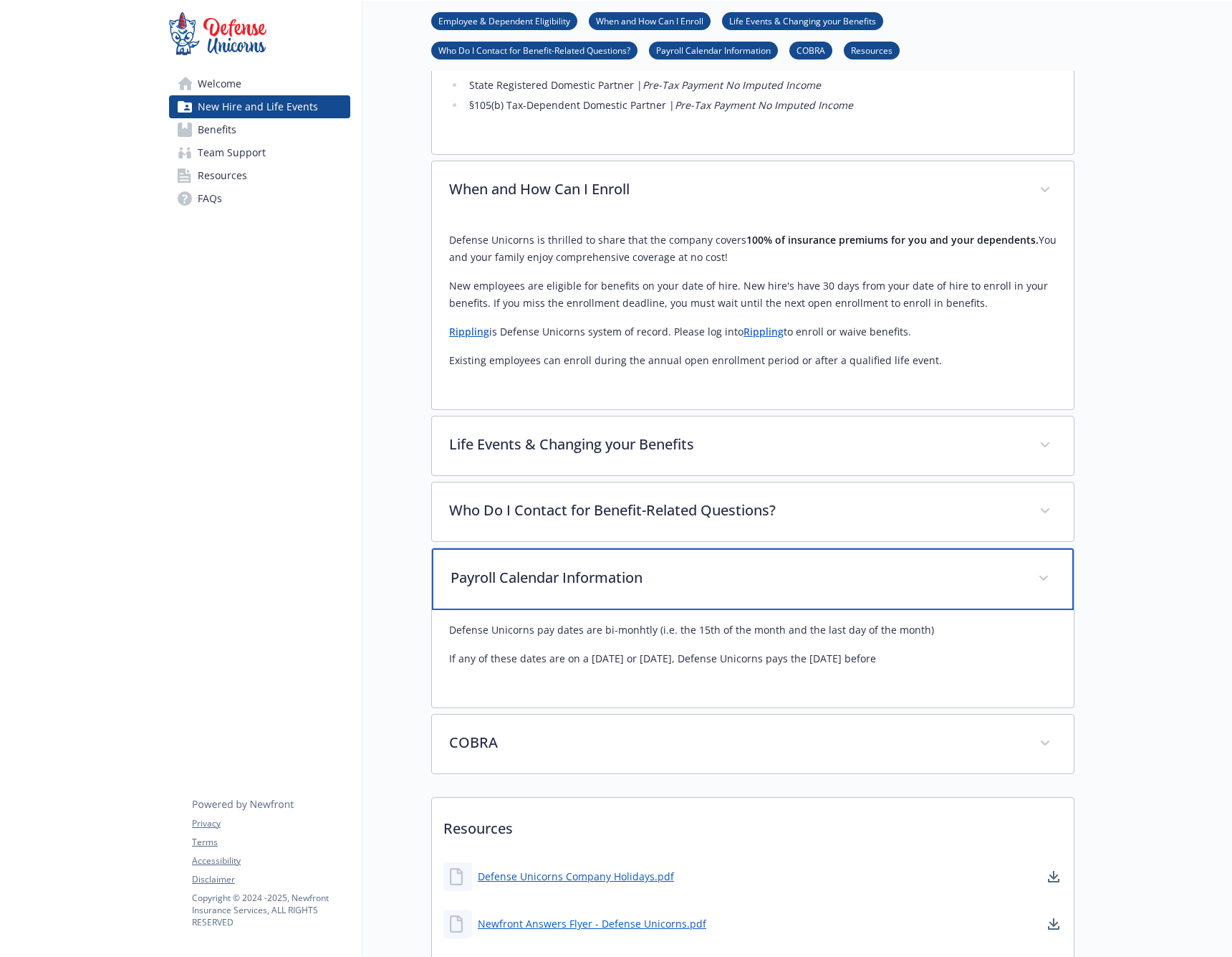
click at [662, 567] on p "Payroll Calendar Information" at bounding box center [736, 578] width 571 height 22
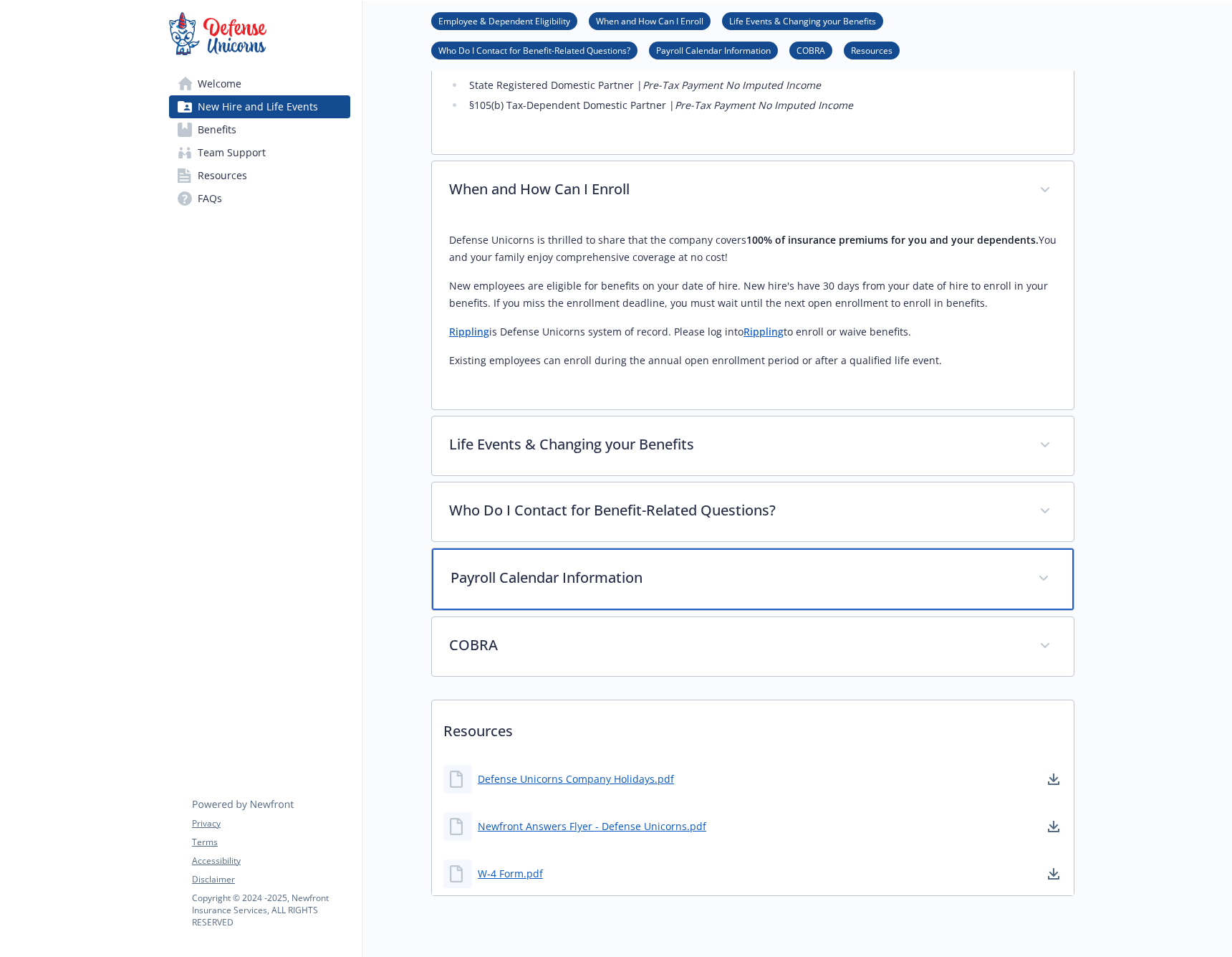
scroll to position [1720, 0]
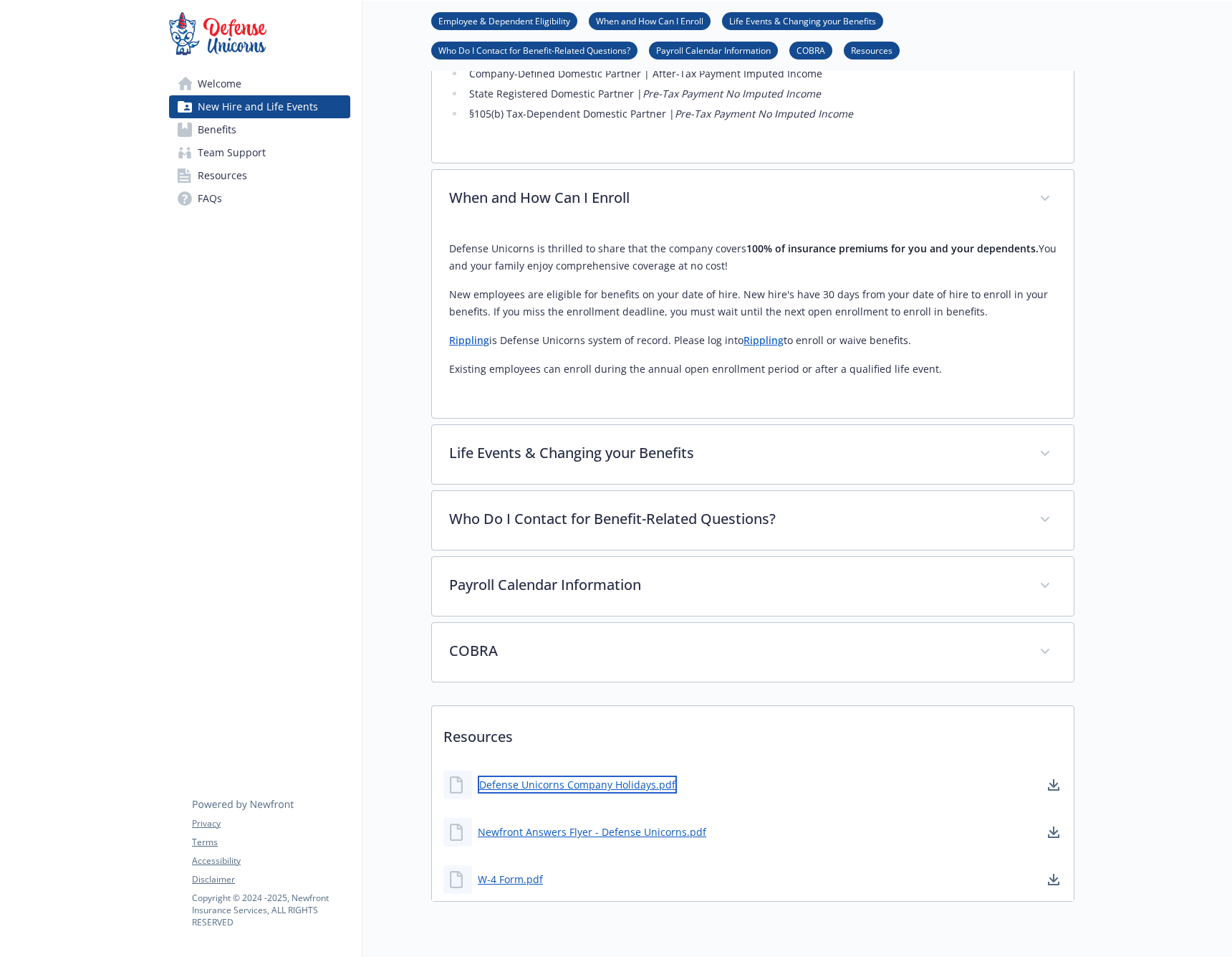
click at [626, 775] on link "Defense Unicorns Company Holidays.pdf" at bounding box center [578, 784] width 200 height 18
